Goal: Browse casually: Explore the website without a specific task or goal

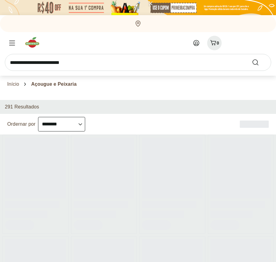
select select "**********"
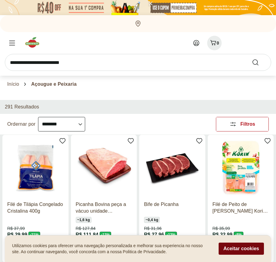
click at [241, 248] on button "Aceitar cookies" at bounding box center [241, 248] width 45 height 12
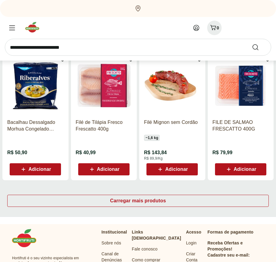
scroll to position [321, 0]
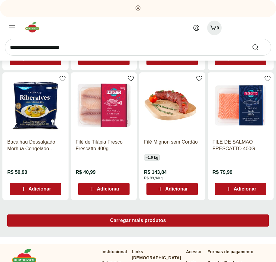
click at [138, 221] on span "Carregar mais produtos" at bounding box center [138, 220] width 56 height 5
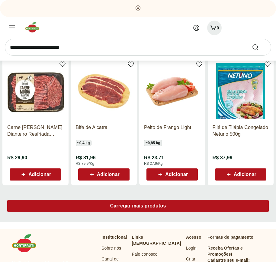
scroll to position [713, 0]
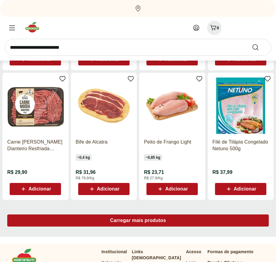
click at [138, 220] on span "Carregar mais produtos" at bounding box center [138, 220] width 56 height 5
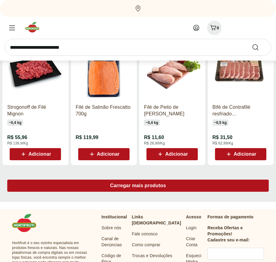
scroll to position [1104, 0]
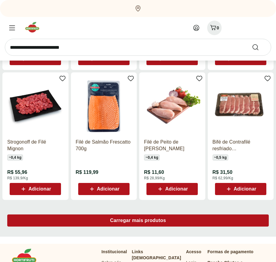
click at [138, 221] on span "Carregar mais produtos" at bounding box center [138, 220] width 56 height 5
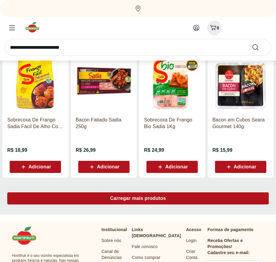
scroll to position [1495, 0]
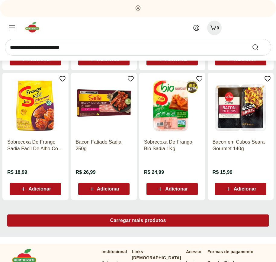
click at [138, 220] on span "Carregar mais produtos" at bounding box center [138, 220] width 56 height 5
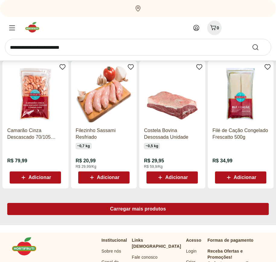
scroll to position [1886, 0]
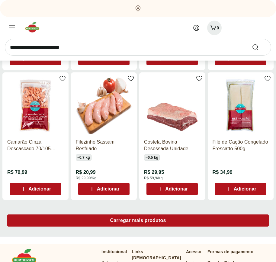
click at [138, 221] on span "Carregar mais produtos" at bounding box center [138, 220] width 56 height 5
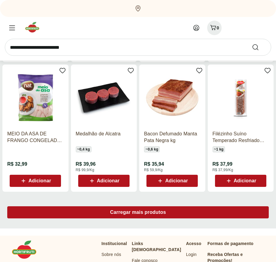
scroll to position [2277, 0]
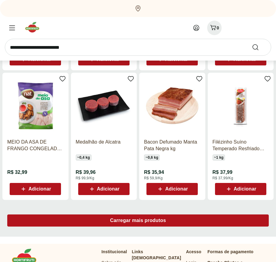
click at [138, 220] on span "Carregar mais produtos" at bounding box center [138, 220] width 56 height 5
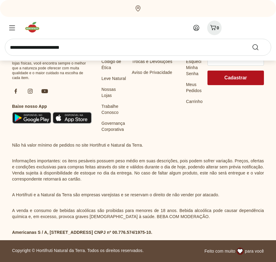
scroll to position [2669, 0]
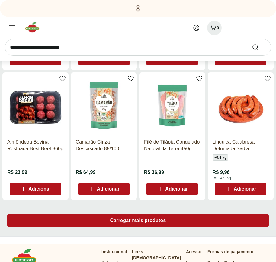
click at [138, 221] on span "Carregar mais produtos" at bounding box center [138, 220] width 56 height 5
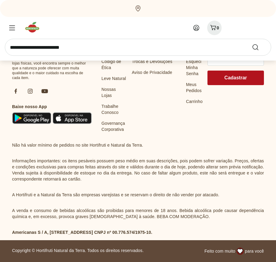
scroll to position [3060, 0]
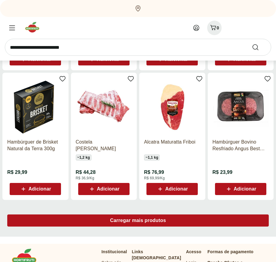
click at [138, 220] on span "Carregar mais produtos" at bounding box center [138, 220] width 56 height 5
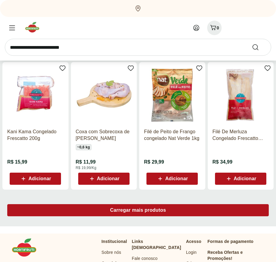
scroll to position [3451, 0]
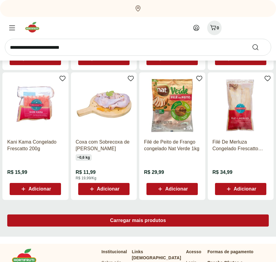
click at [138, 221] on span "Carregar mais produtos" at bounding box center [138, 220] width 56 height 5
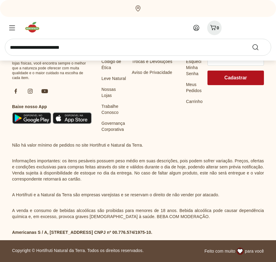
scroll to position [3842, 0]
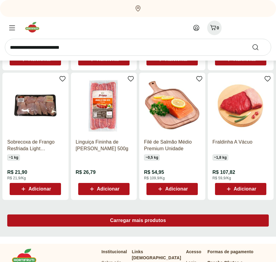
click at [138, 220] on span "Carregar mais produtos" at bounding box center [138, 220] width 56 height 5
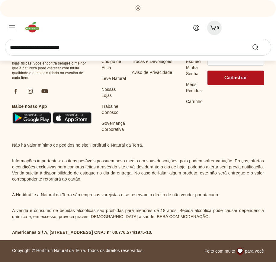
scroll to position [4234, 0]
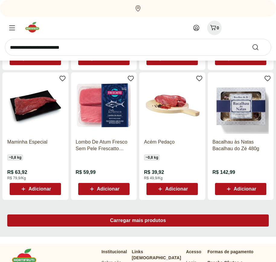
click at [138, 221] on span "Carregar mais produtos" at bounding box center [138, 220] width 56 height 5
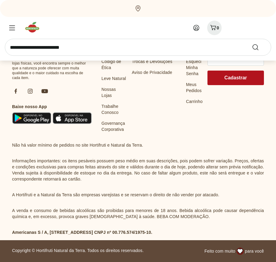
scroll to position [4625, 0]
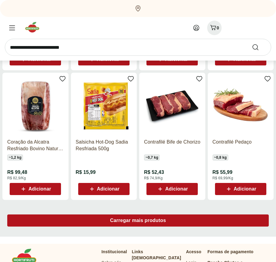
click at [138, 220] on span "Carregar mais produtos" at bounding box center [138, 220] width 56 height 5
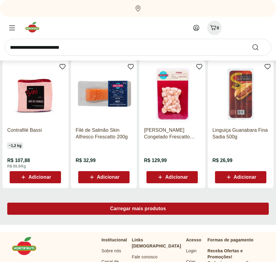
scroll to position [5016, 0]
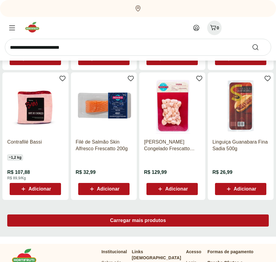
click at [138, 221] on span "Carregar mais produtos" at bounding box center [138, 220] width 56 height 5
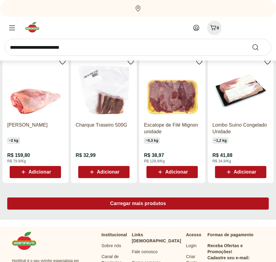
scroll to position [5407, 0]
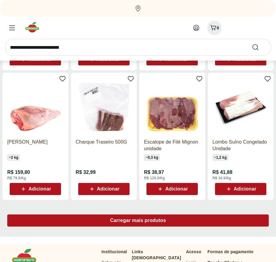
click at [138, 220] on span "Carregar mais produtos" at bounding box center [138, 220] width 56 height 5
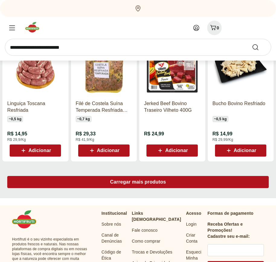
scroll to position [5798, 0]
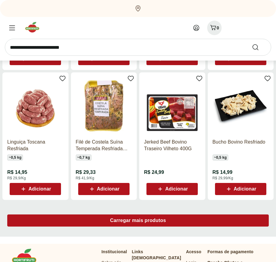
click at [138, 221] on span "Carregar mais produtos" at bounding box center [138, 220] width 56 height 5
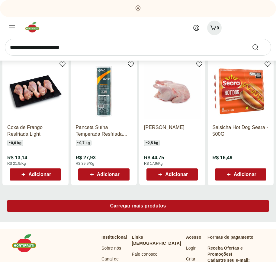
scroll to position [6190, 0]
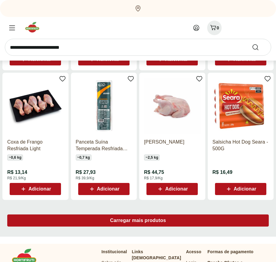
click at [138, 220] on span "Carregar mais produtos" at bounding box center [138, 220] width 56 height 5
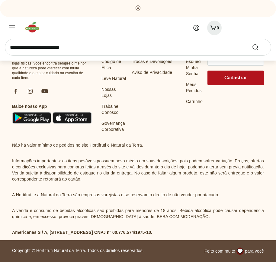
scroll to position [6581, 0]
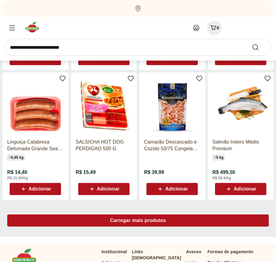
click at [138, 221] on span "Carregar mais produtos" at bounding box center [138, 220] width 56 height 5
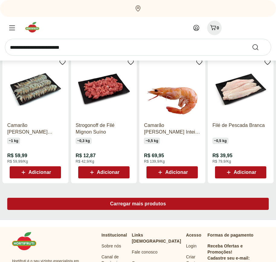
scroll to position [6972, 0]
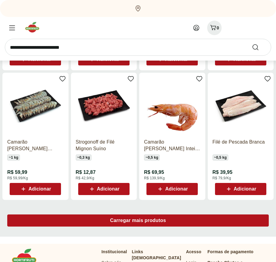
click at [138, 220] on span "Carregar mais produtos" at bounding box center [138, 220] width 56 height 5
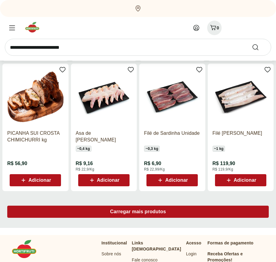
scroll to position [7363, 0]
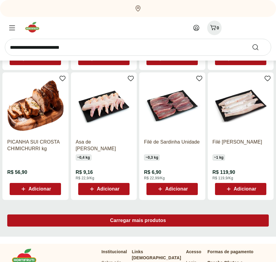
click at [138, 221] on span "Carregar mais produtos" at bounding box center [138, 220] width 56 height 5
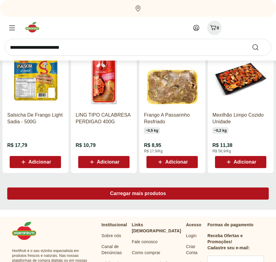
scroll to position [7754, 0]
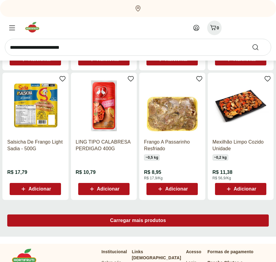
click at [138, 220] on span "Carregar mais produtos" at bounding box center [138, 220] width 56 height 5
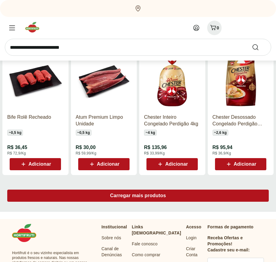
scroll to position [8146, 0]
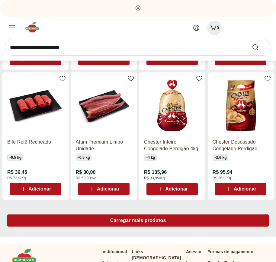
click at [138, 221] on span "Carregar mais produtos" at bounding box center [138, 220] width 56 height 5
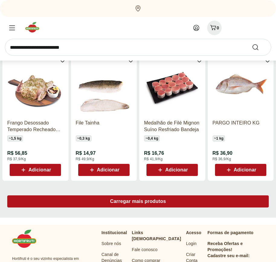
scroll to position [8537, 0]
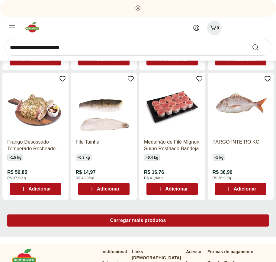
click at [138, 220] on span "Carregar mais produtos" at bounding box center [138, 220] width 56 height 5
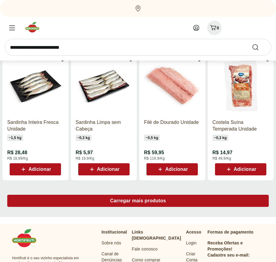
scroll to position [8928, 0]
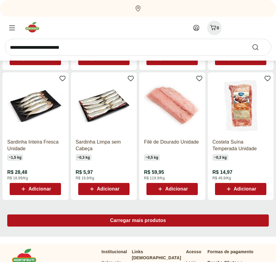
click at [138, 221] on span "Carregar mais produtos" at bounding box center [138, 220] width 56 height 5
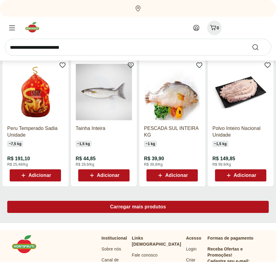
scroll to position [9319, 0]
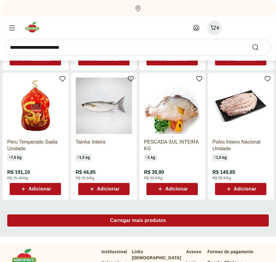
click at [138, 220] on span "Carregar mais produtos" at bounding box center [138, 220] width 56 height 5
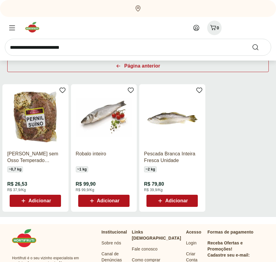
scroll to position [62, 0]
